Goal: Information Seeking & Learning: Learn about a topic

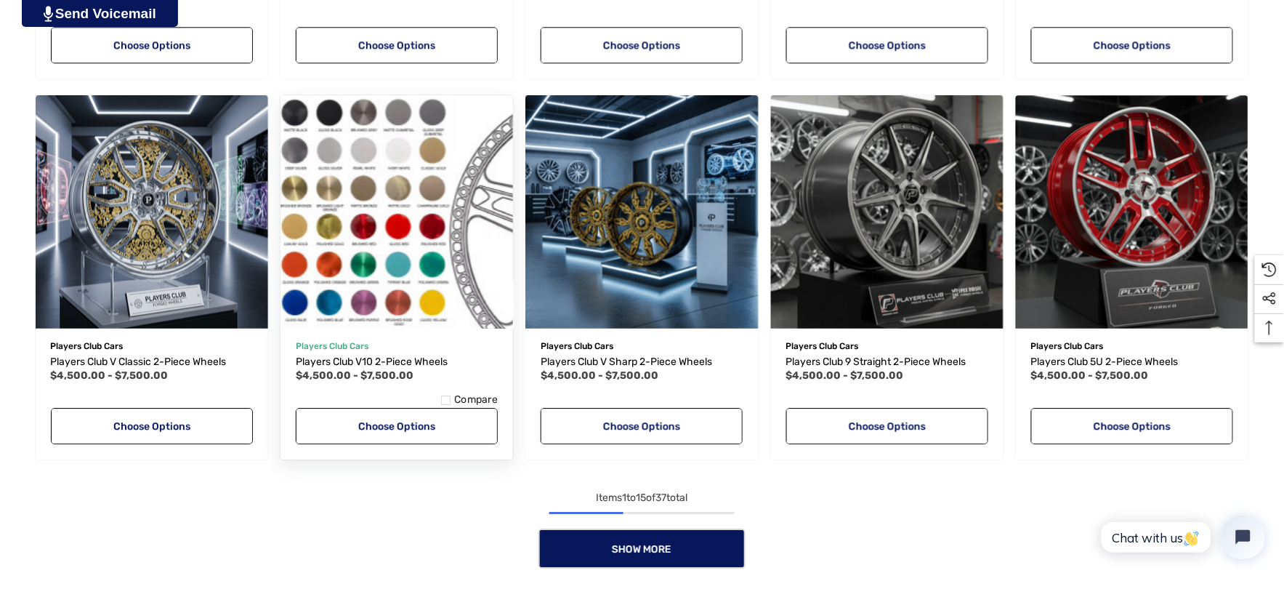
scroll to position [1130, 0]
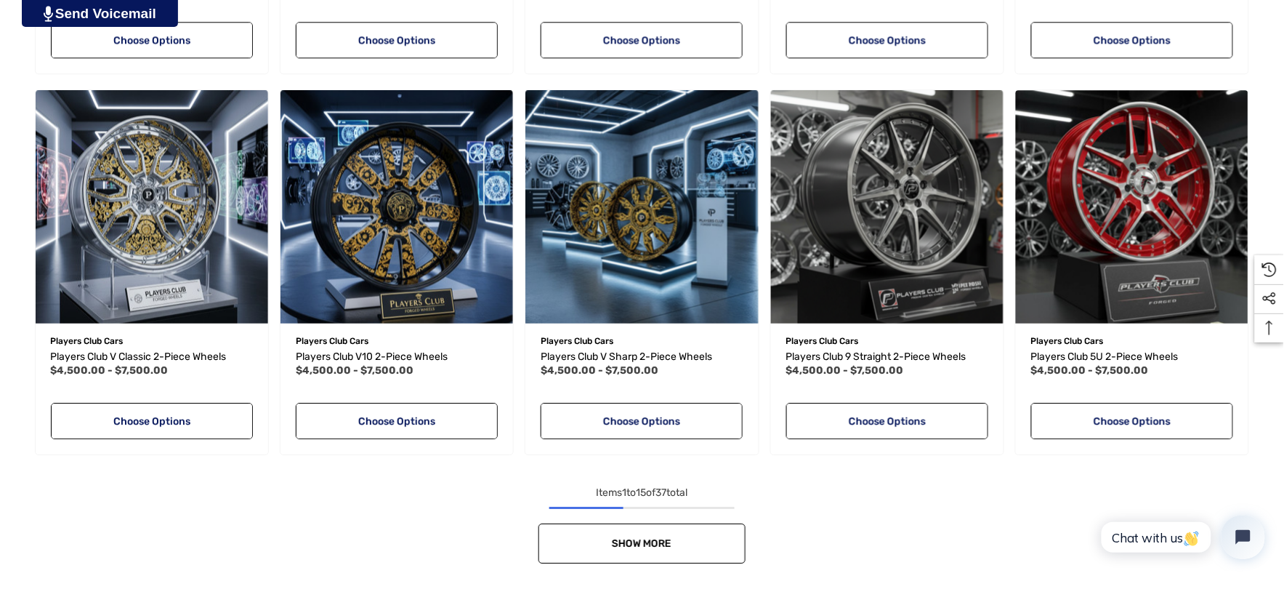
click at [585, 535] on link "Show More" at bounding box center [641, 543] width 207 height 40
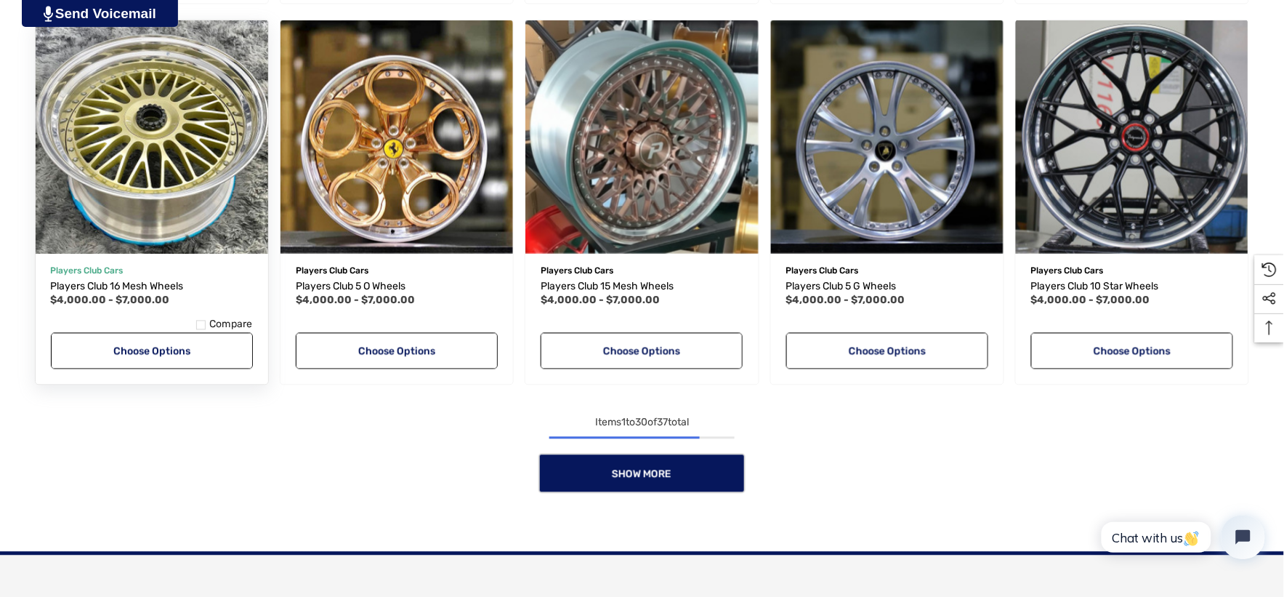
scroll to position [2341, 0]
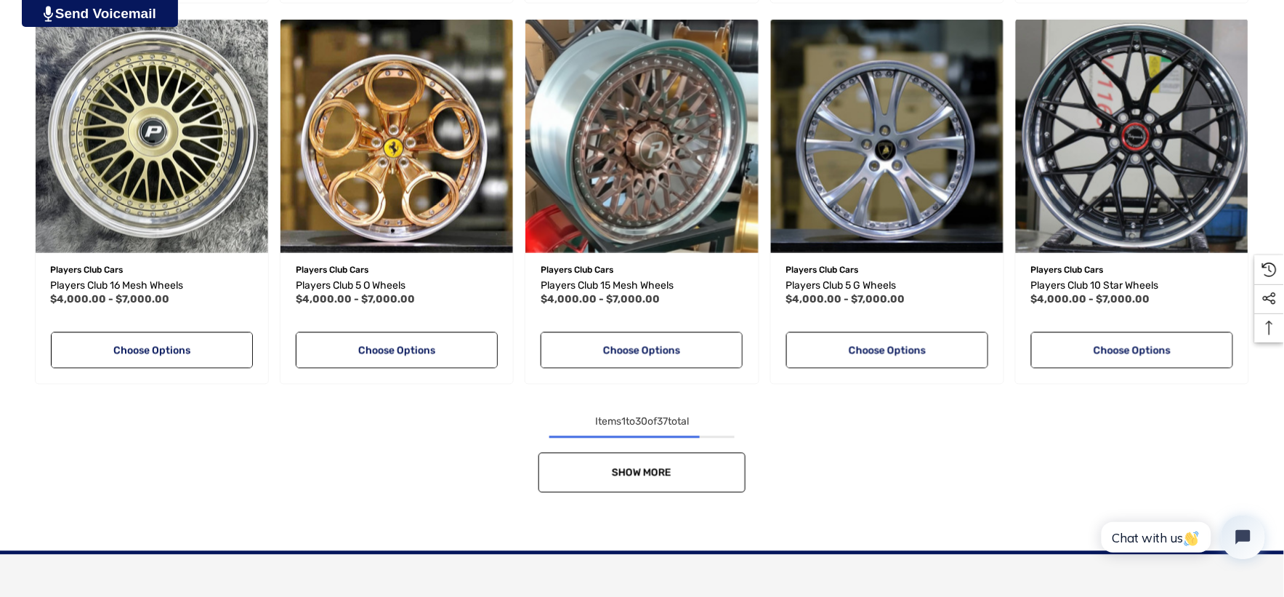
click at [577, 469] on link "Show More" at bounding box center [641, 473] width 207 height 40
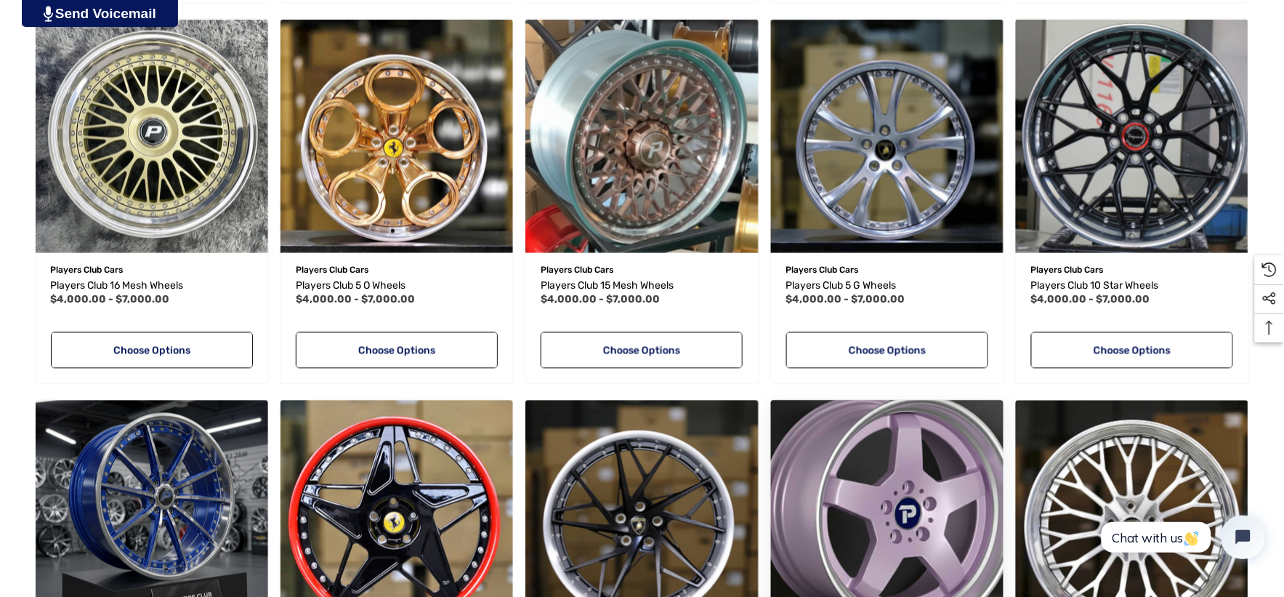
click at [914, 498] on img "Players Club Forged Wheels,Price range from $4,000.00 to $7,000.00\a" at bounding box center [887, 517] width 256 height 256
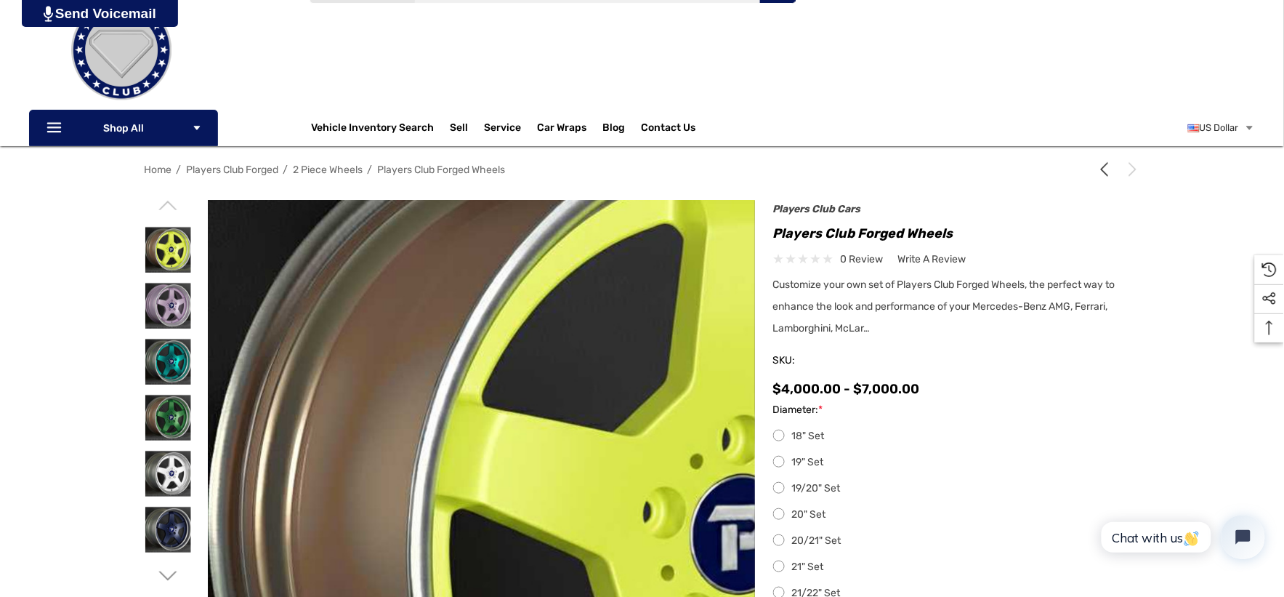
scroll to position [242, 0]
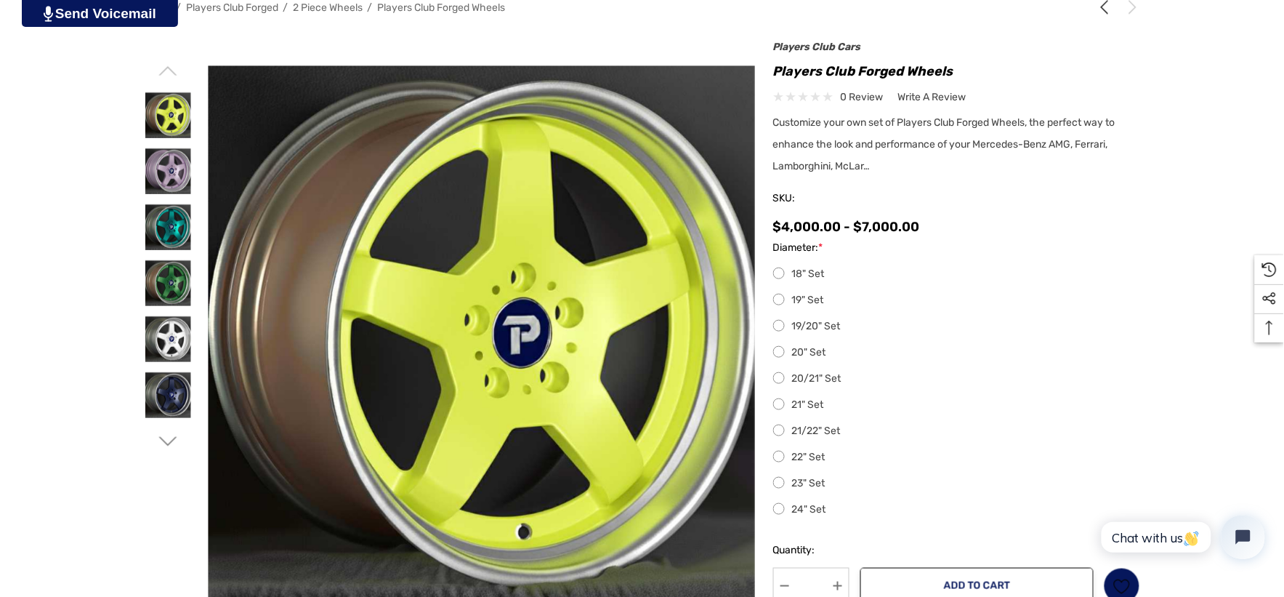
click at [168, 441] on icon "Go to slide 2 of 3" at bounding box center [167, 441] width 18 height 18
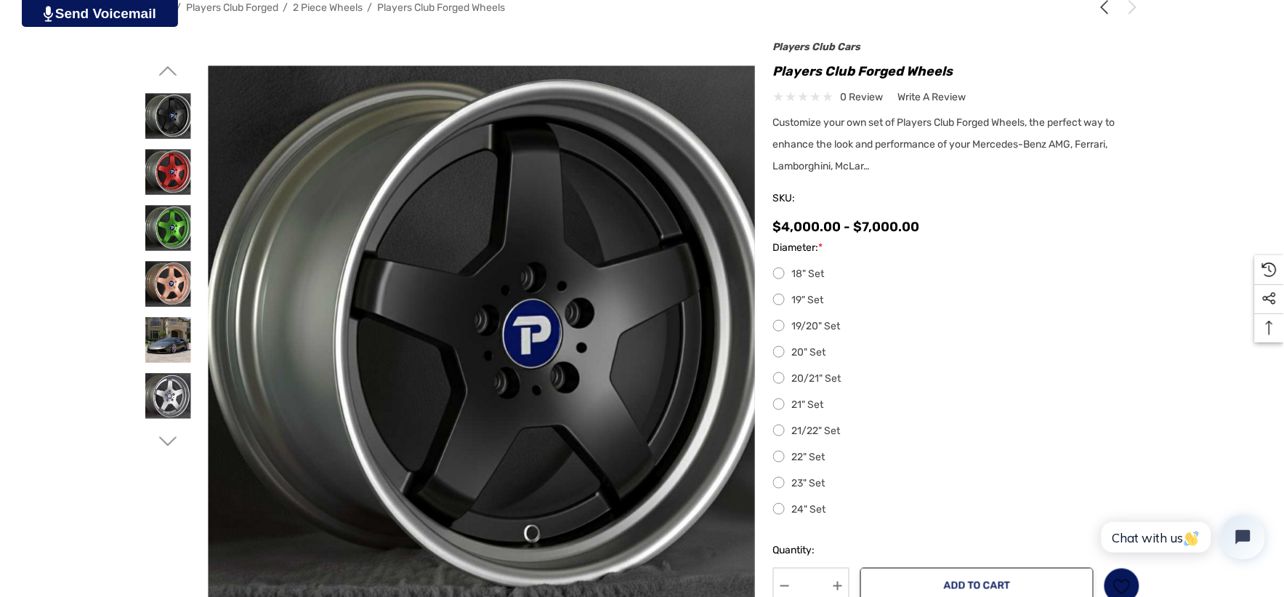
click at [167, 440] on icon "Go to slide 3 of 3" at bounding box center [167, 441] width 18 height 18
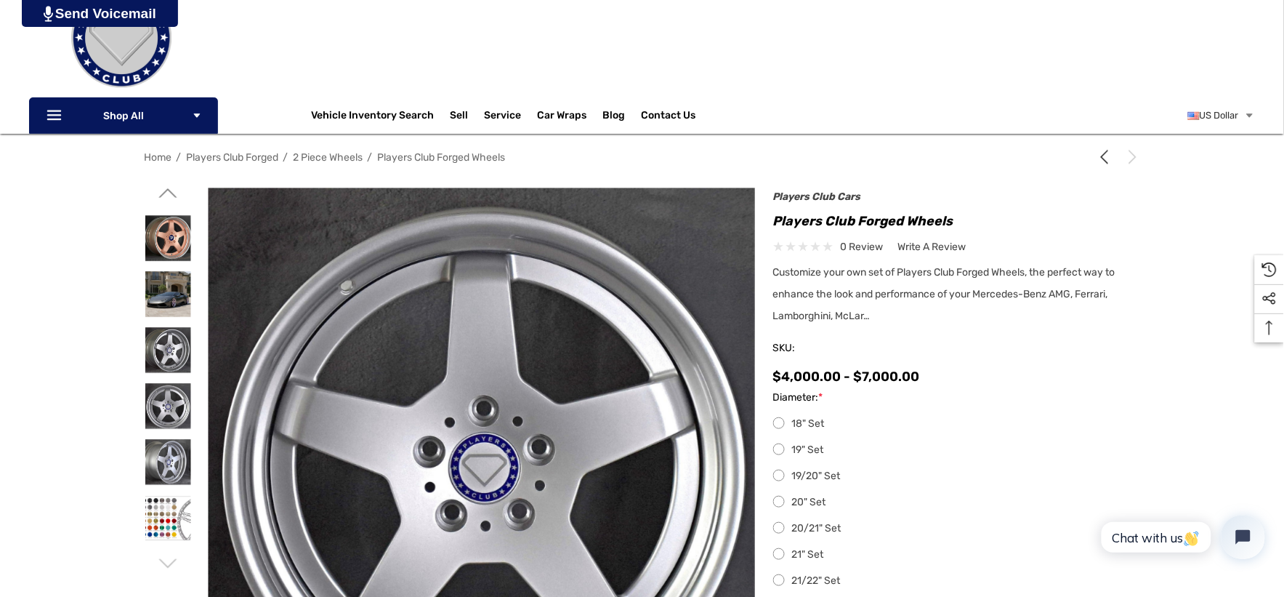
scroll to position [0, 0]
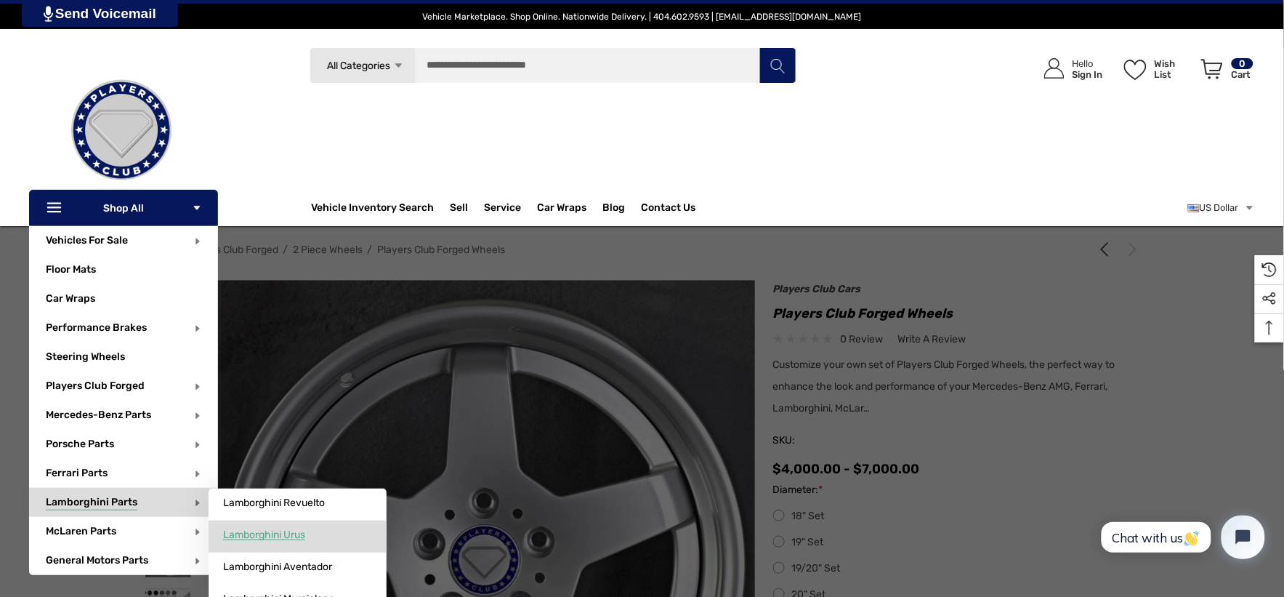
click at [240, 532] on span "Lamborghini Urus" at bounding box center [264, 534] width 82 height 13
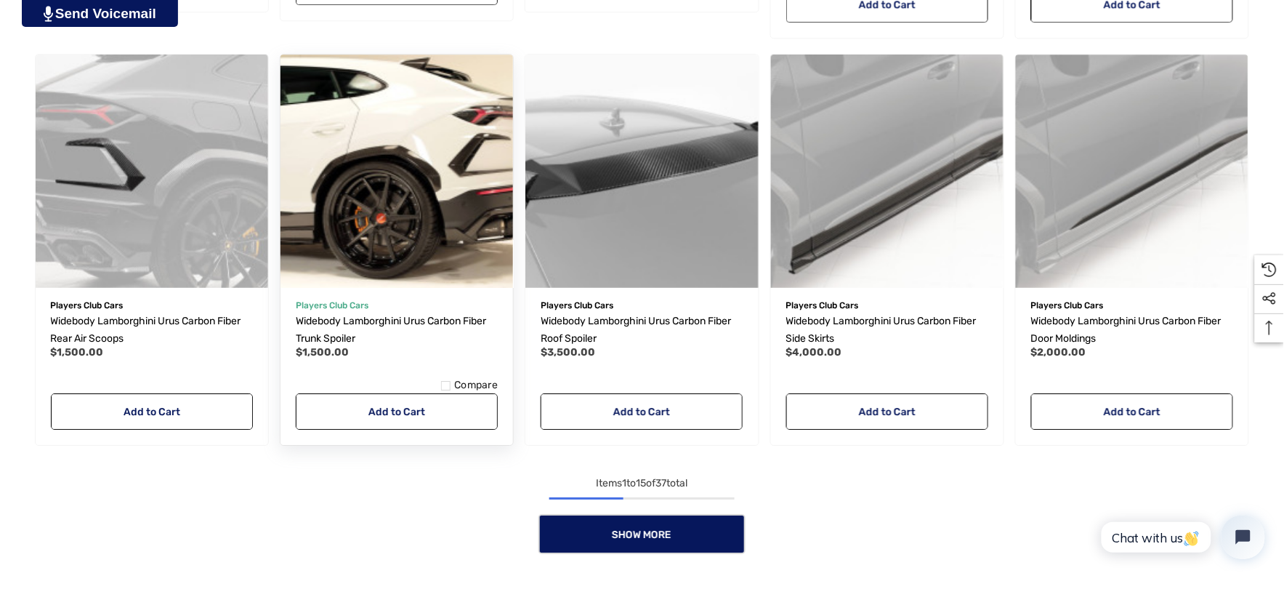
scroll to position [1210, 0]
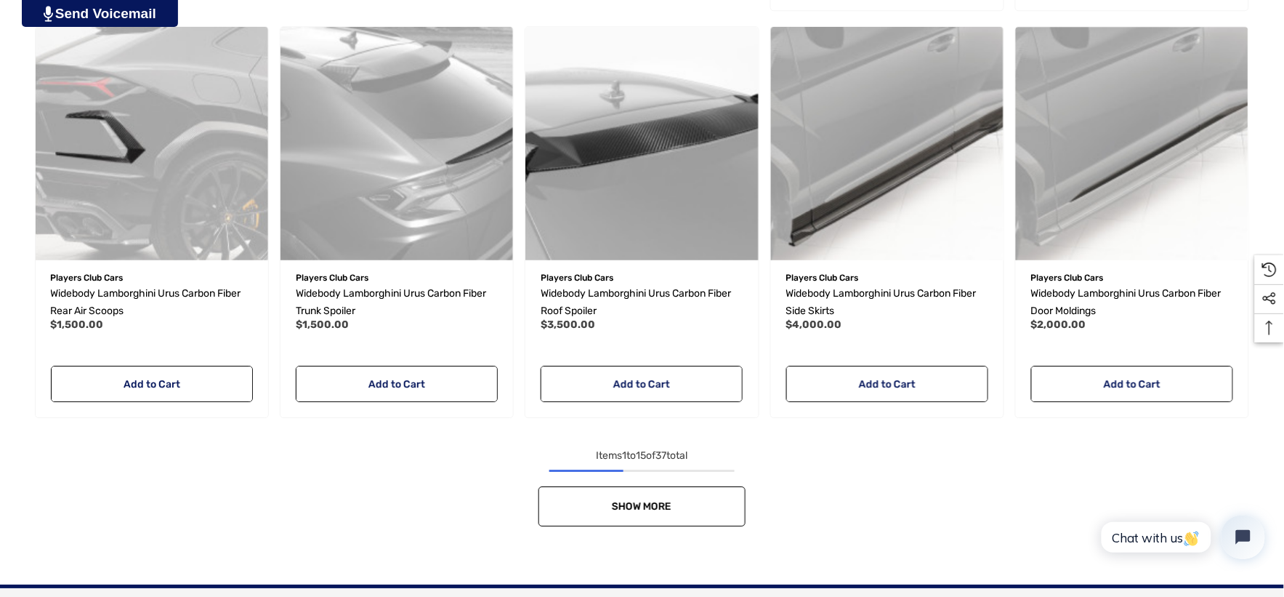
click at [708, 498] on link "Show More" at bounding box center [641, 506] width 207 height 40
click at [708, 498] on div "Show More" at bounding box center [642, 506] width 1226 height 40
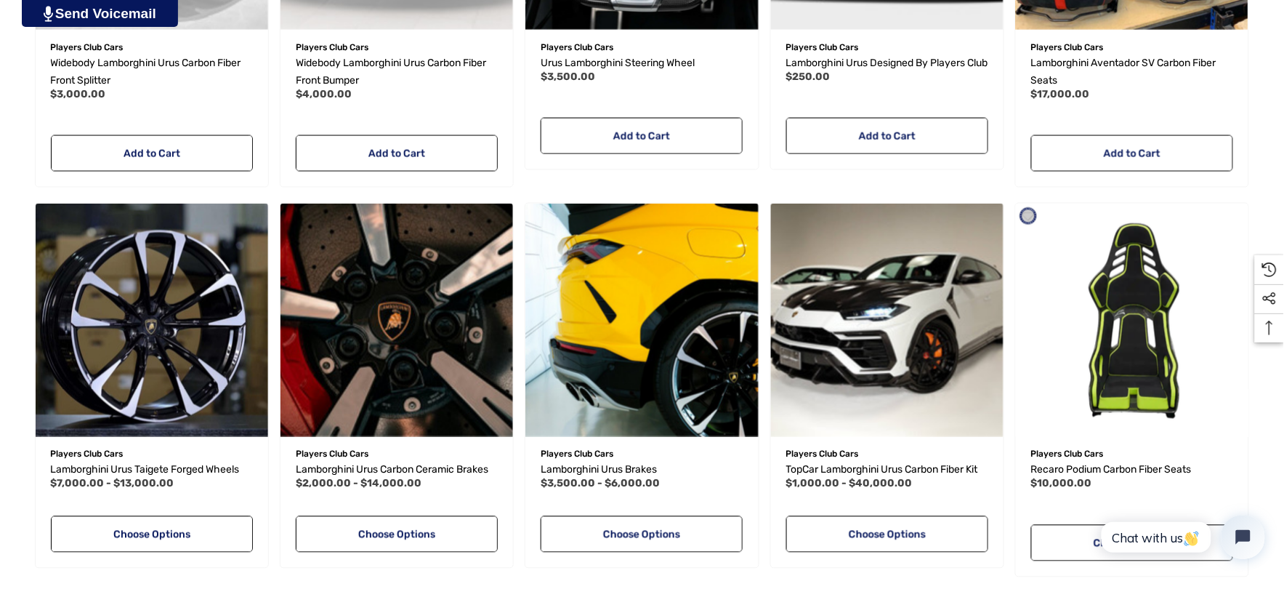
scroll to position [2260, 0]
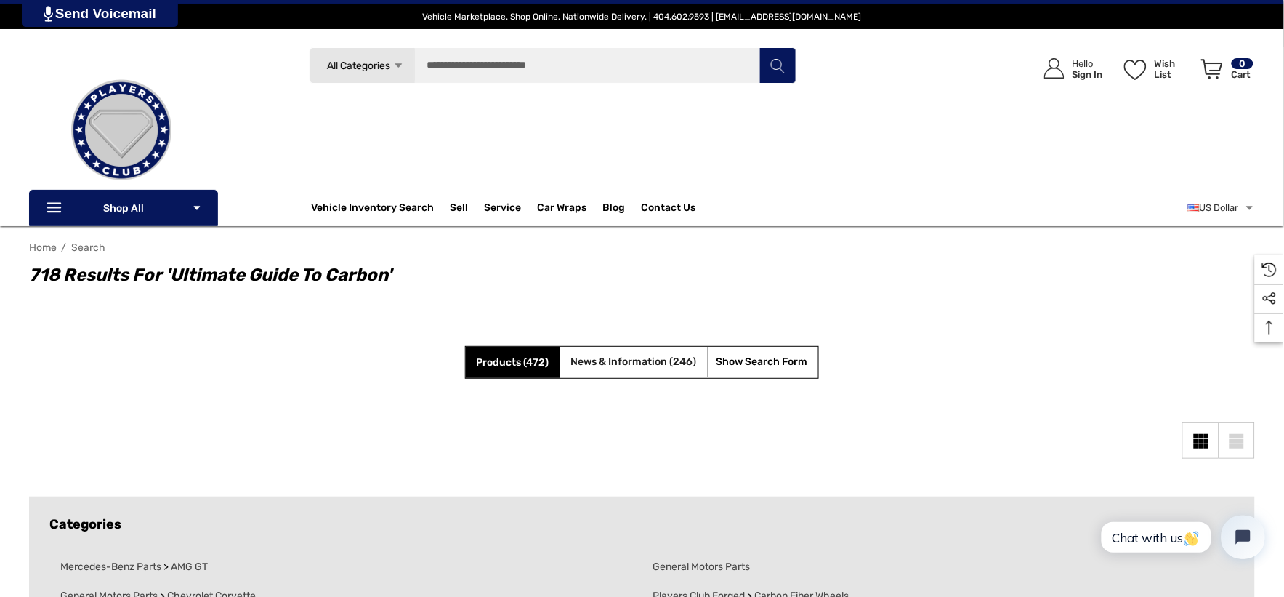
click at [614, 365] on span "News & Information (246)" at bounding box center [634, 361] width 126 height 12
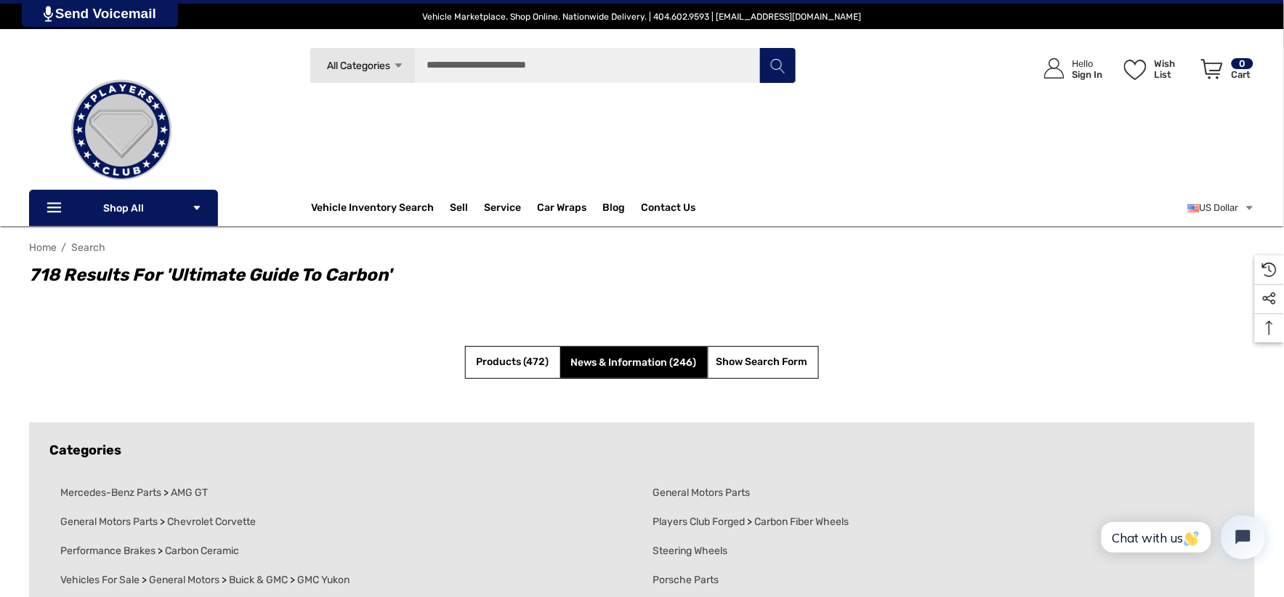
click at [615, 362] on span "News & Information (246)" at bounding box center [634, 362] width 126 height 12
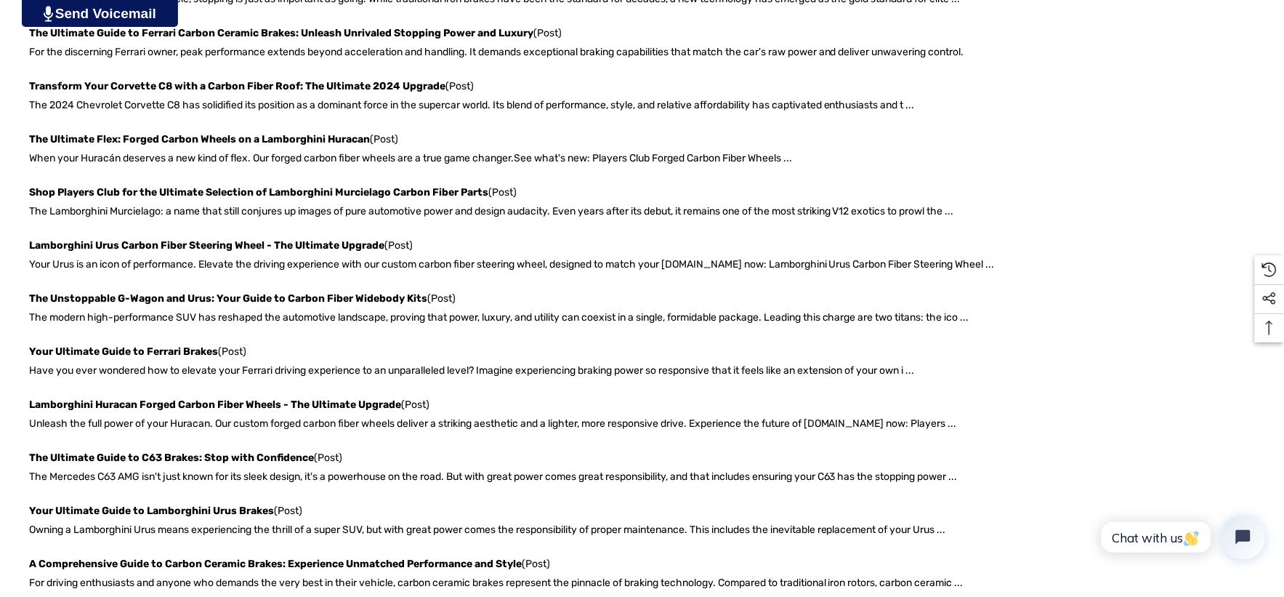
scroll to position [888, 0]
click at [282, 298] on link "The Unstoppable G-Wagon and Urus: Your Guide to Carbon Fiber Widebody Kits" at bounding box center [228, 297] width 398 height 12
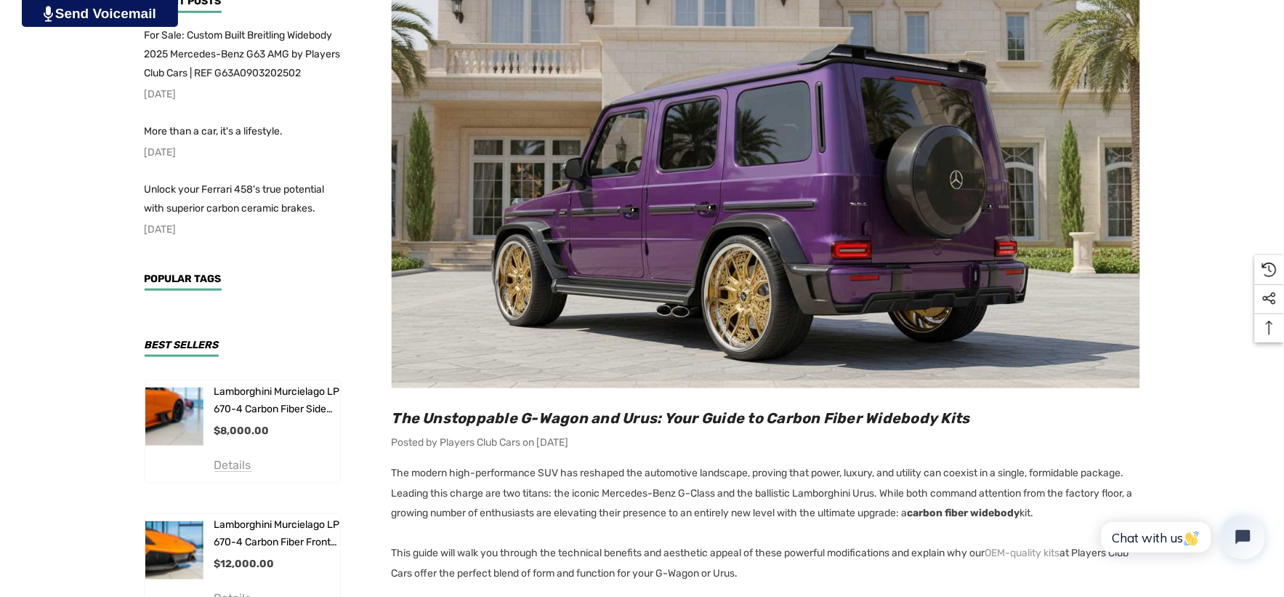
scroll to position [403, 0]
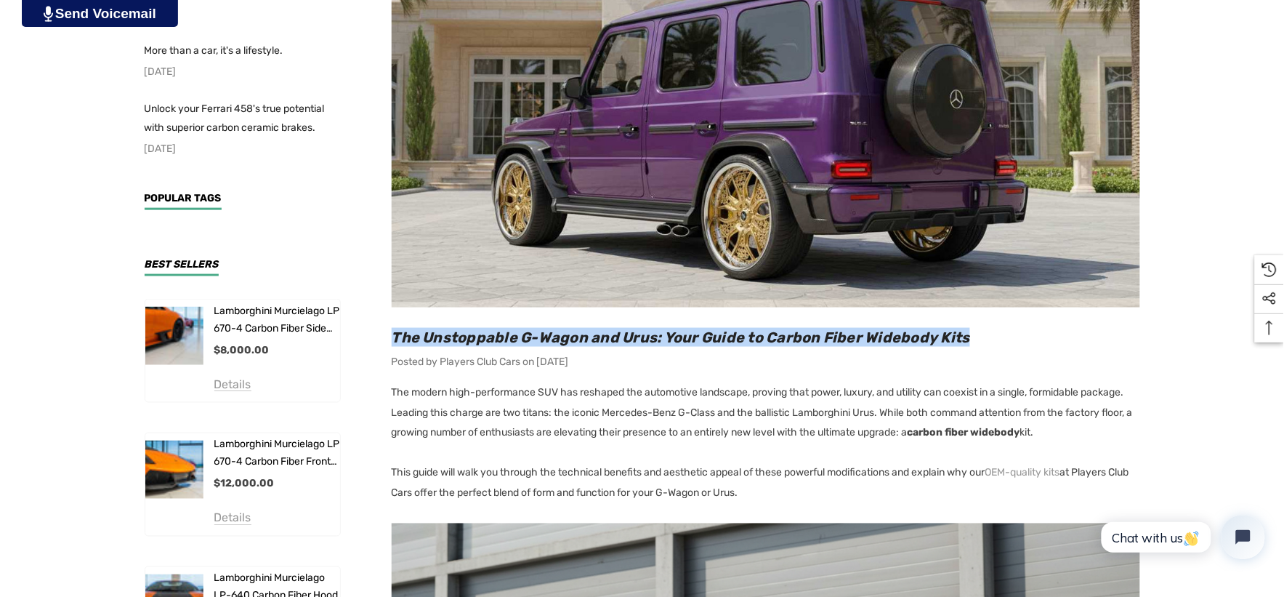
click at [1008, 333] on h2 "The Unstoppable G-Wagon and Urus: Your Guide to Carbon Fiber Widebody Kits" at bounding box center [766, 337] width 748 height 19
copy span "The Unstoppable G-Wagon and Urus: Your Guide to Carbon Fiber Widebody Kits"
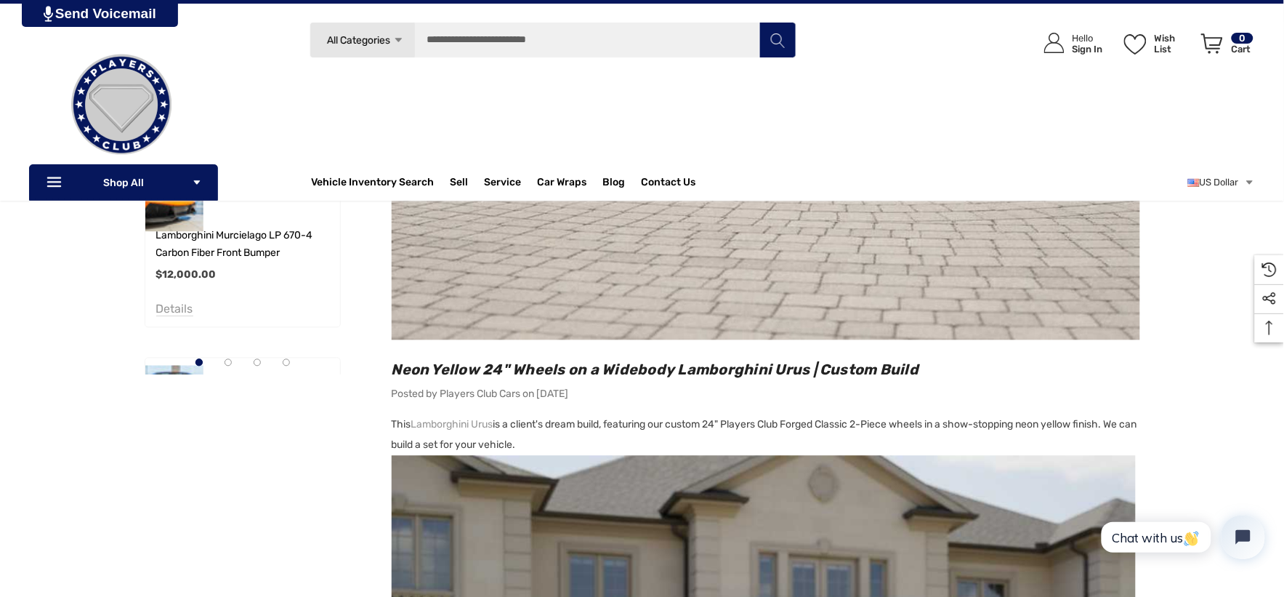
scroll to position [727, 0]
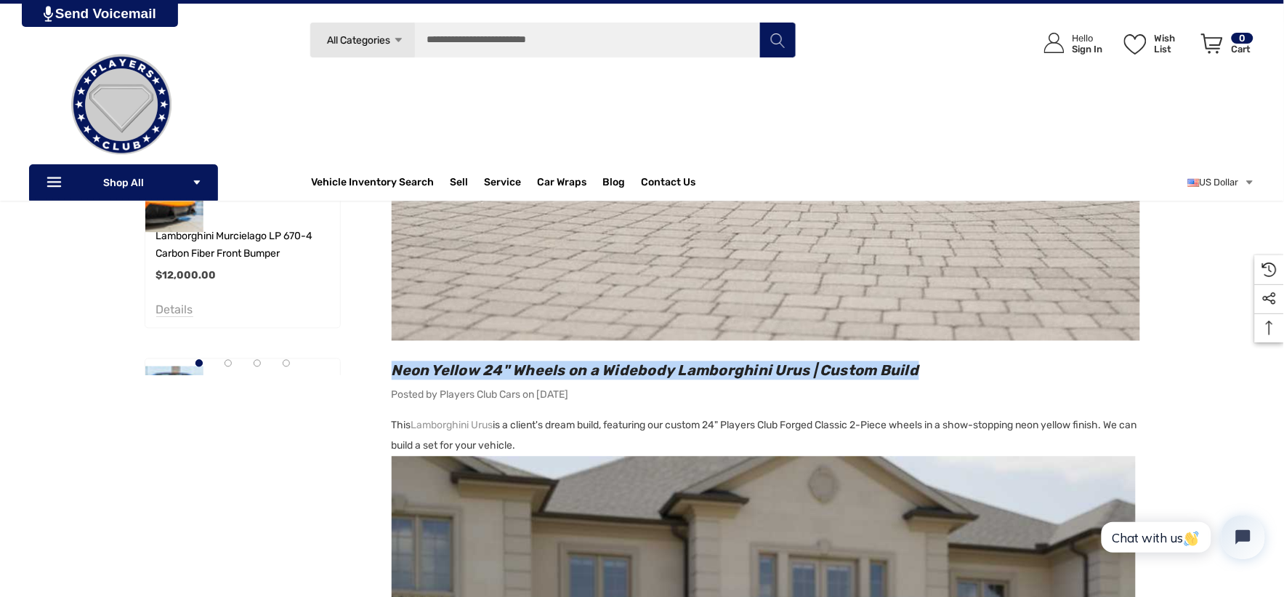
click at [974, 368] on h2 "Neon Yellow 24" Wheels on a Widebody Lamborghini Urus | Custom Build" at bounding box center [766, 370] width 748 height 19
copy span "Neon Yellow 24" Wheels on a Widebody Lamborghini Urus | Custom Build"
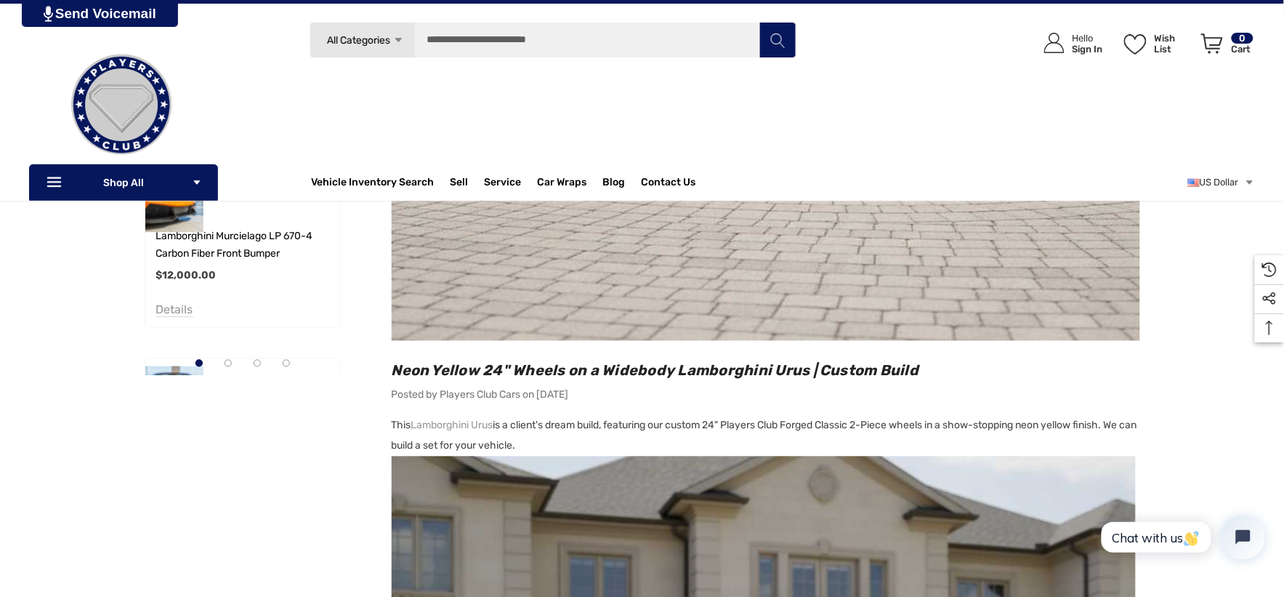
copy p "This Lamborghini Urus is a client's dream build, featuring our custom 24" Playe…"
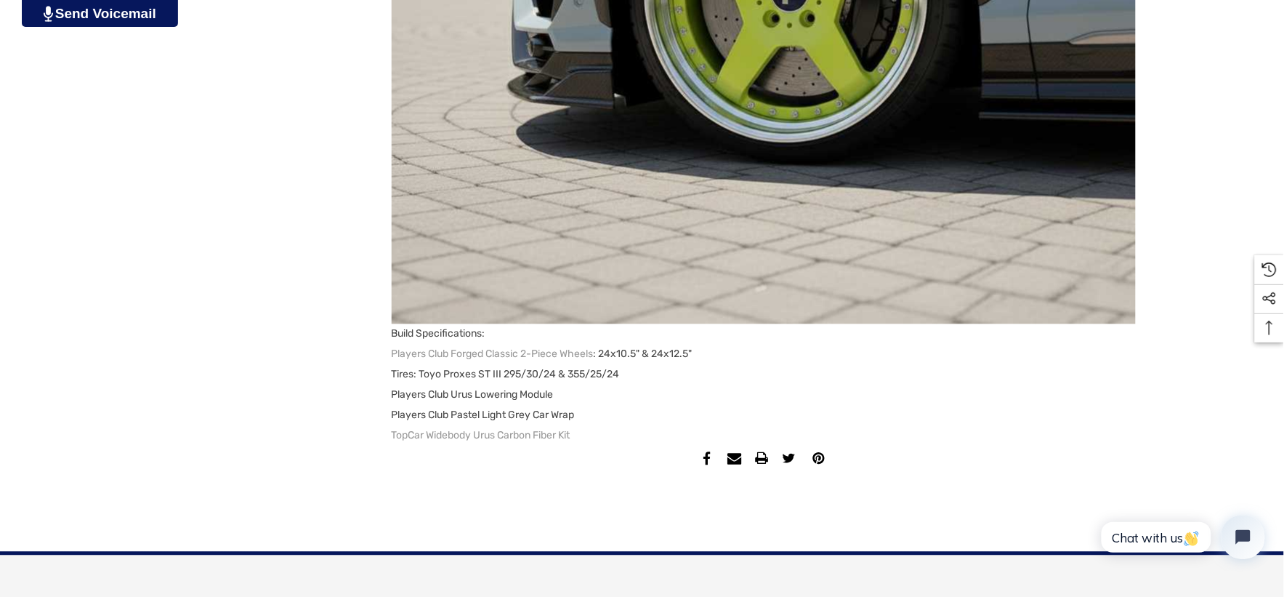
scroll to position [2502, 0]
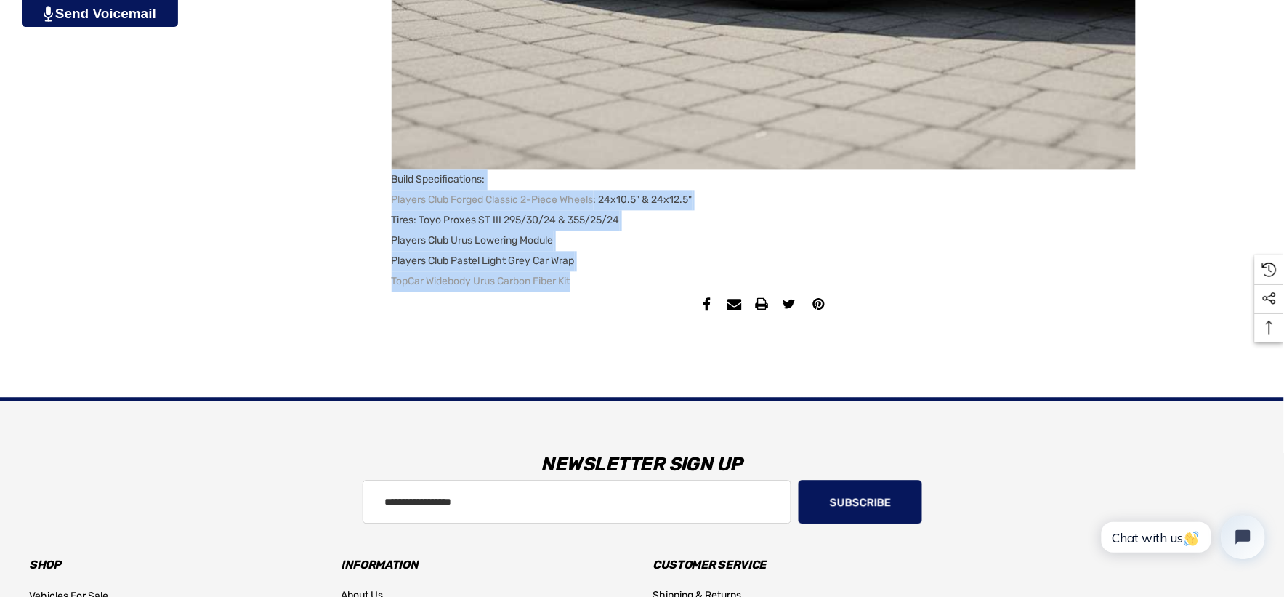
copy p "Build Specifications: Players Club Forged Classic 2-Piece Wheels : 24x10.5" & 2…"
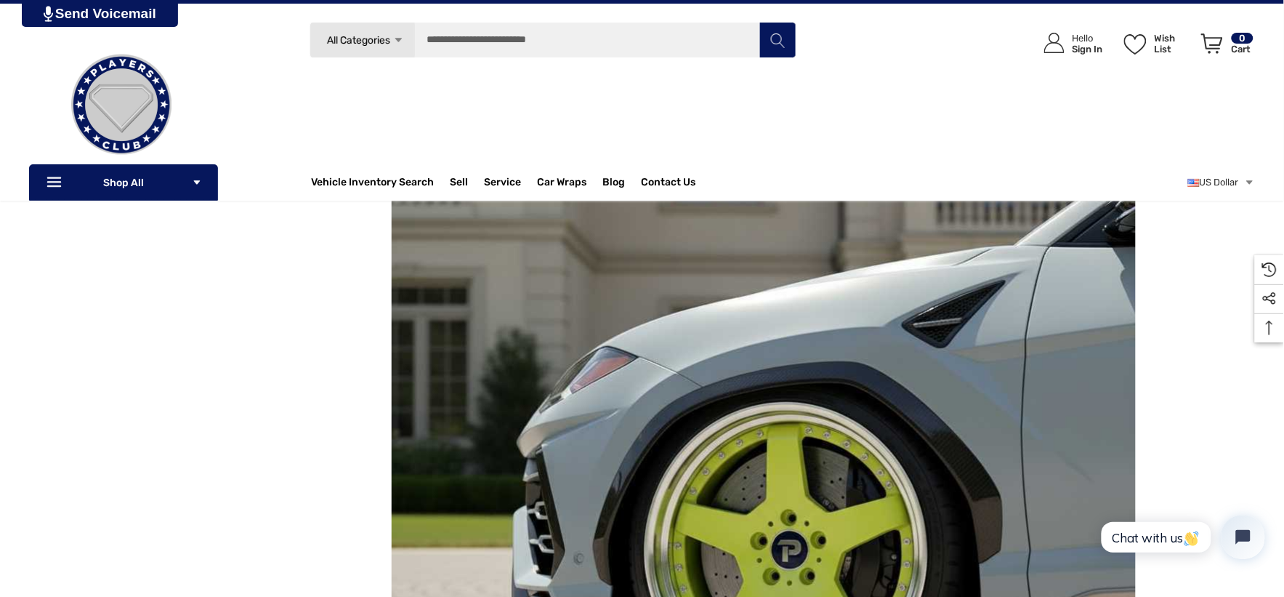
scroll to position [1776, 0]
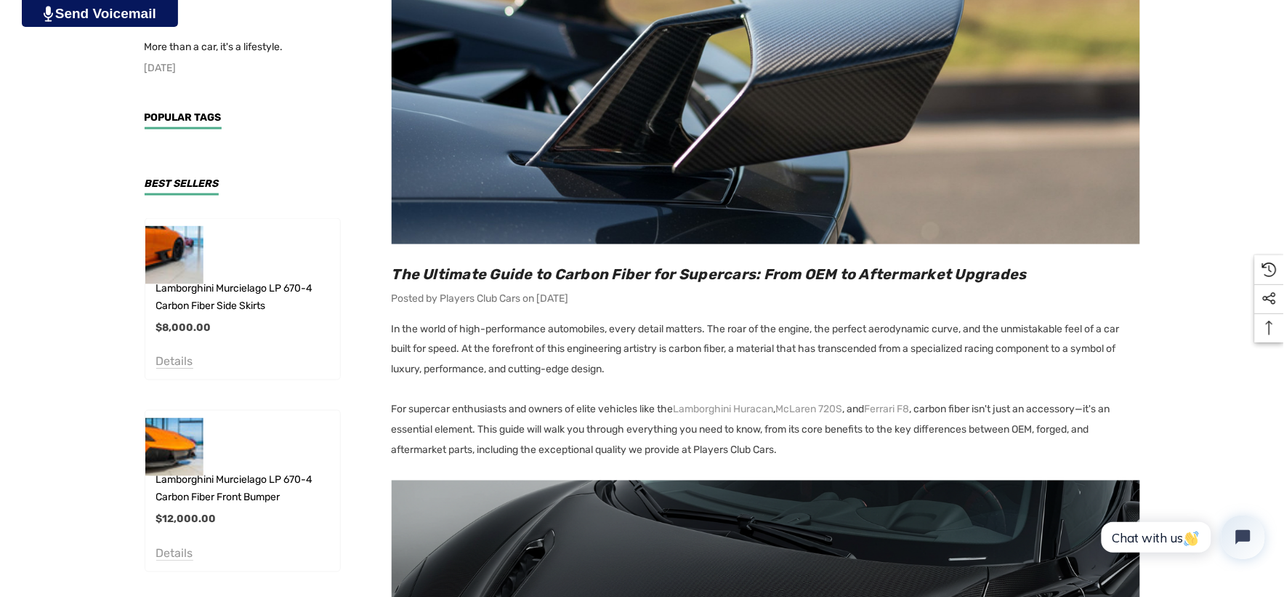
click at [482, 426] on p "For supercar enthusiasts and owners of elite vehicles like the Lamborghini Hura…" at bounding box center [766, 430] width 748 height 61
click at [798, 447] on p "For supercar enthusiasts and owners of elite vehicles like the Lamborghini Hura…" at bounding box center [766, 430] width 748 height 61
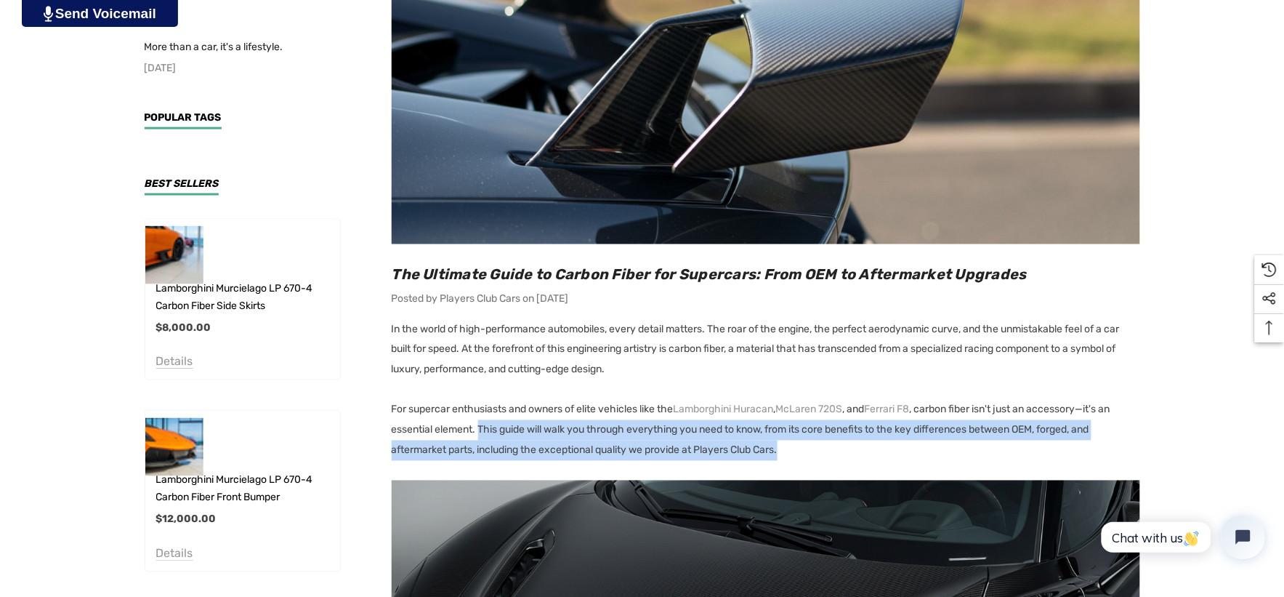
copy p "This guide will walk you through everything you need to know, from its core ben…"
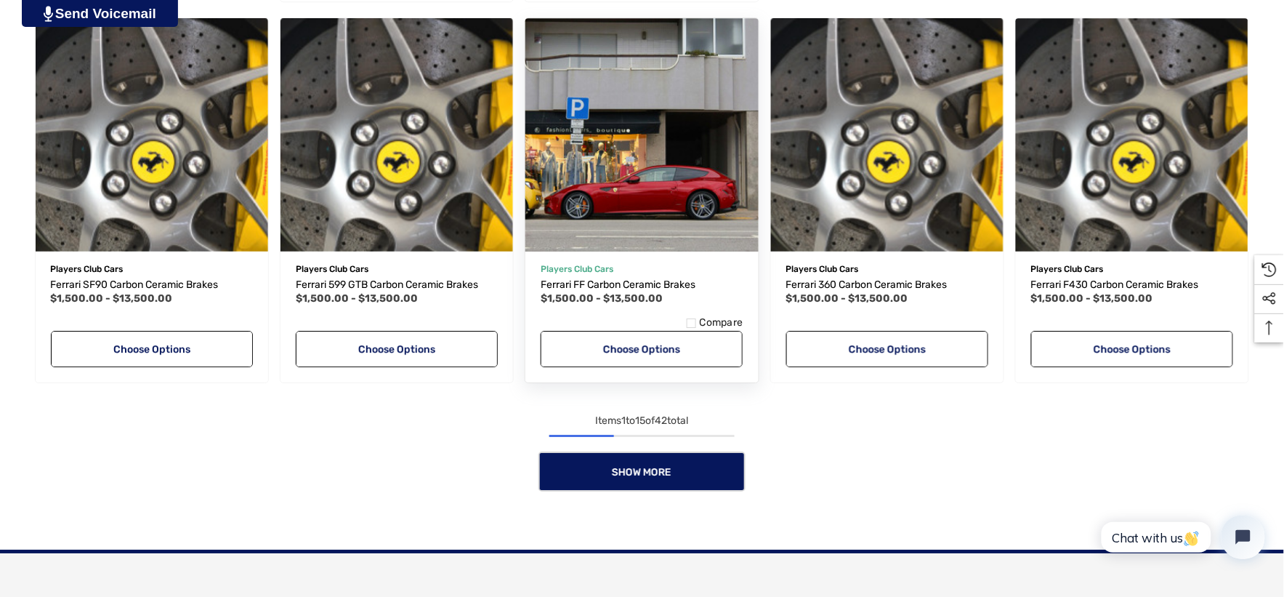
scroll to position [1453, 0]
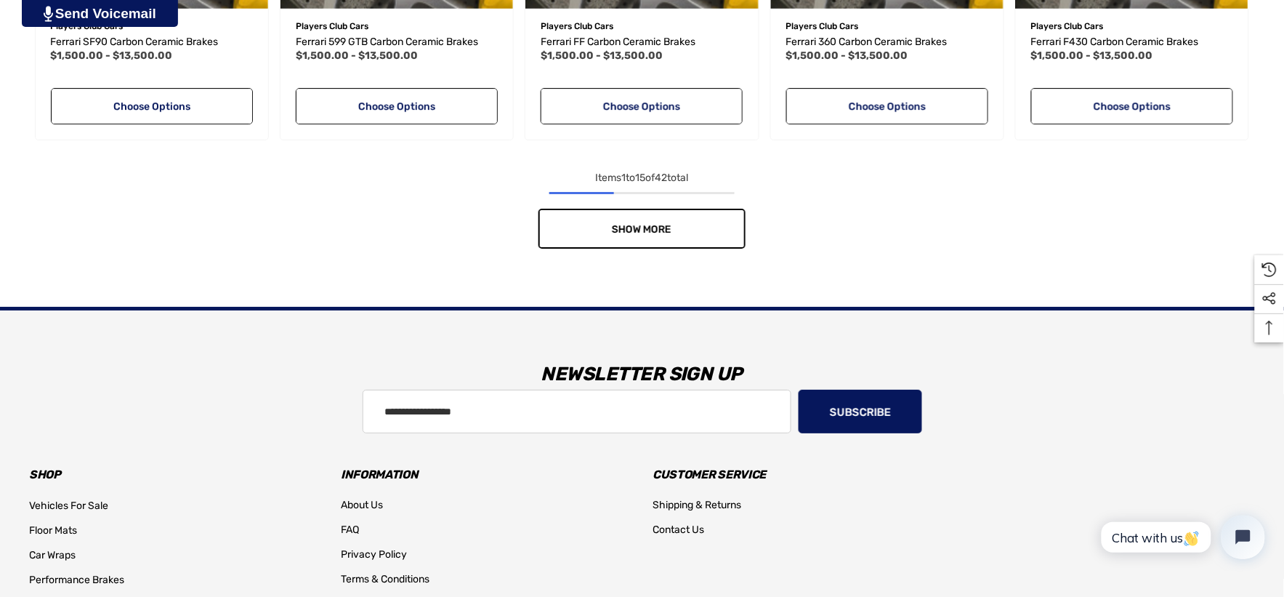
click at [678, 225] on link "Show More" at bounding box center [641, 229] width 207 height 40
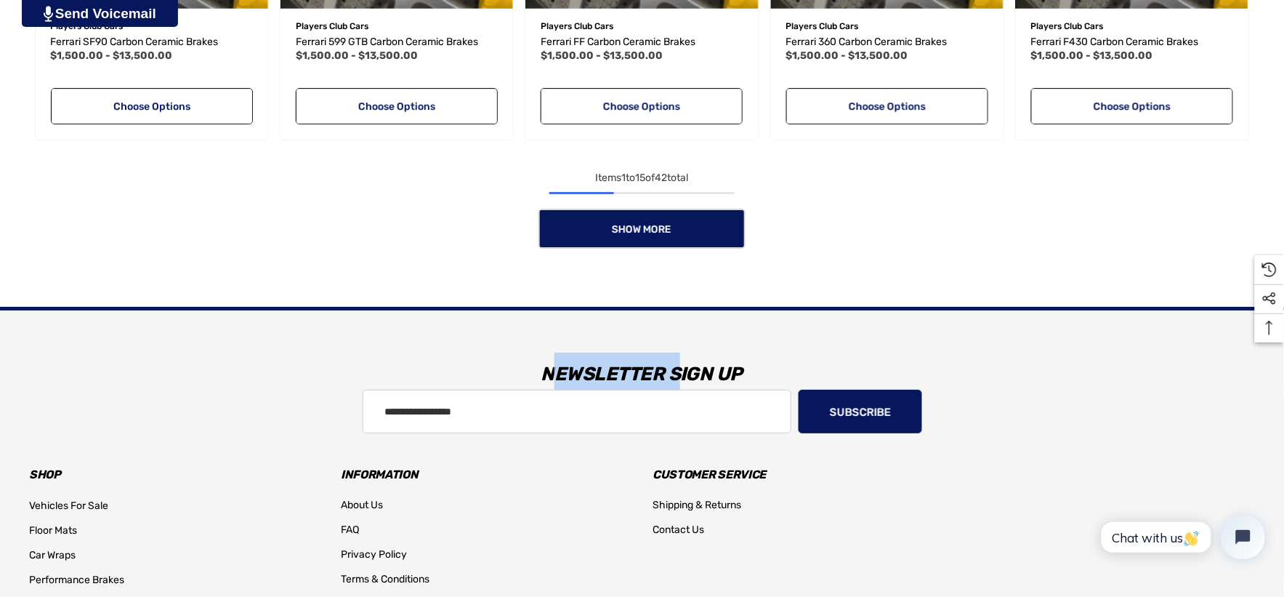
click at [678, 225] on div "Show More" at bounding box center [642, 229] width 1226 height 40
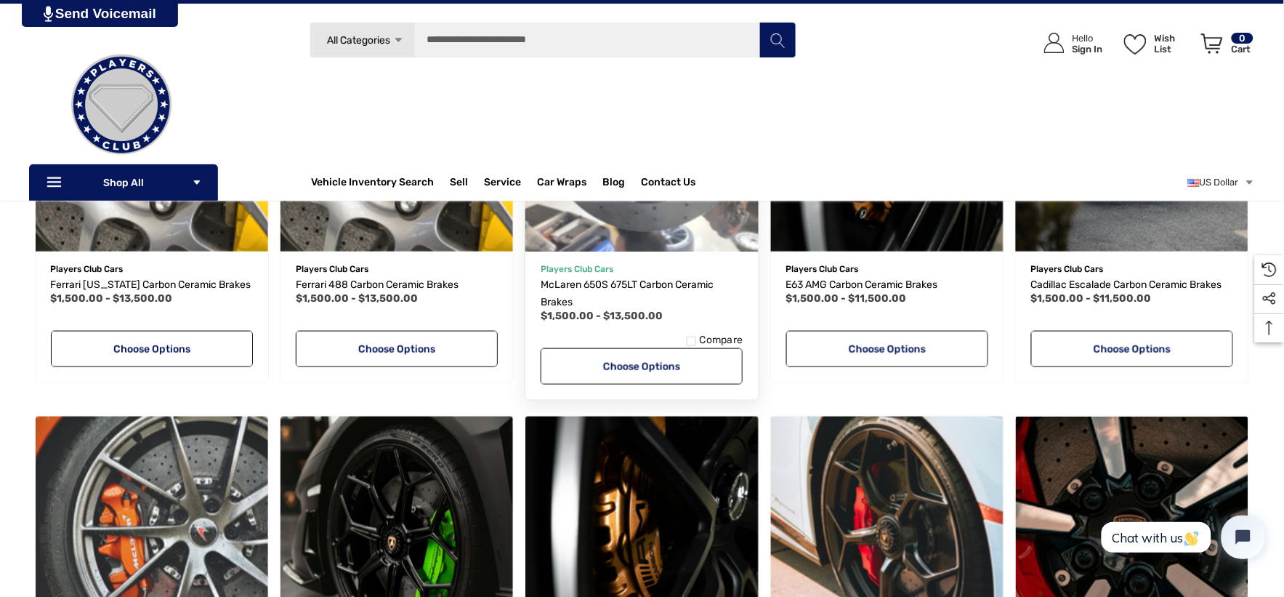
scroll to position [1937, 0]
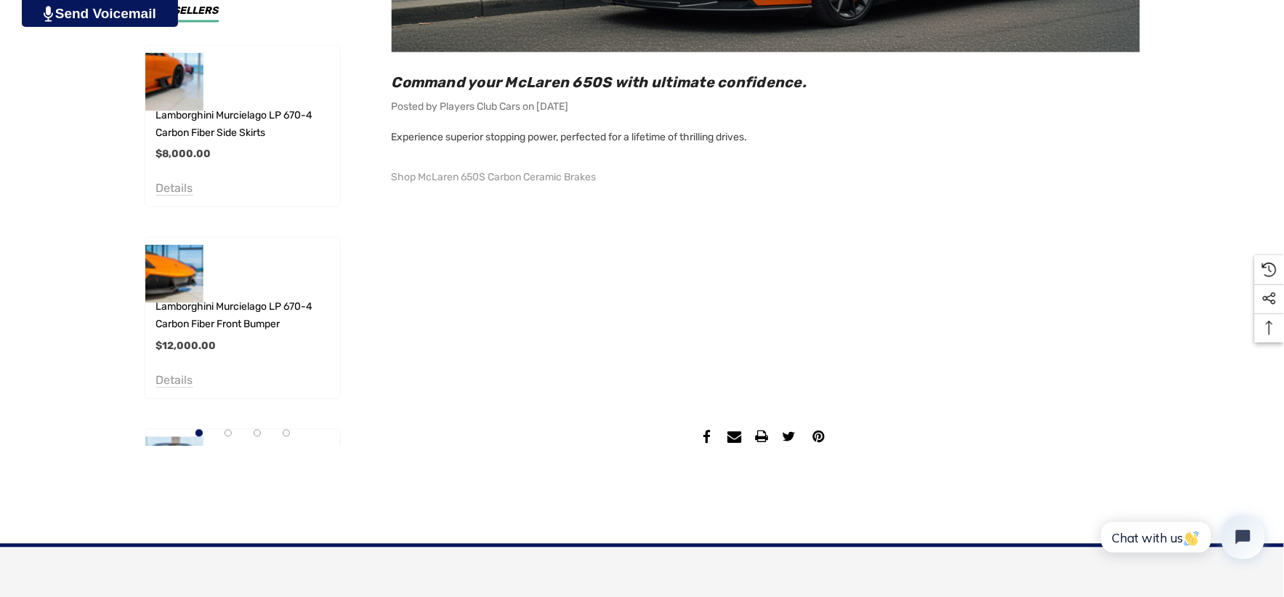
scroll to position [727, 0]
